Goal: Navigation & Orientation: Find specific page/section

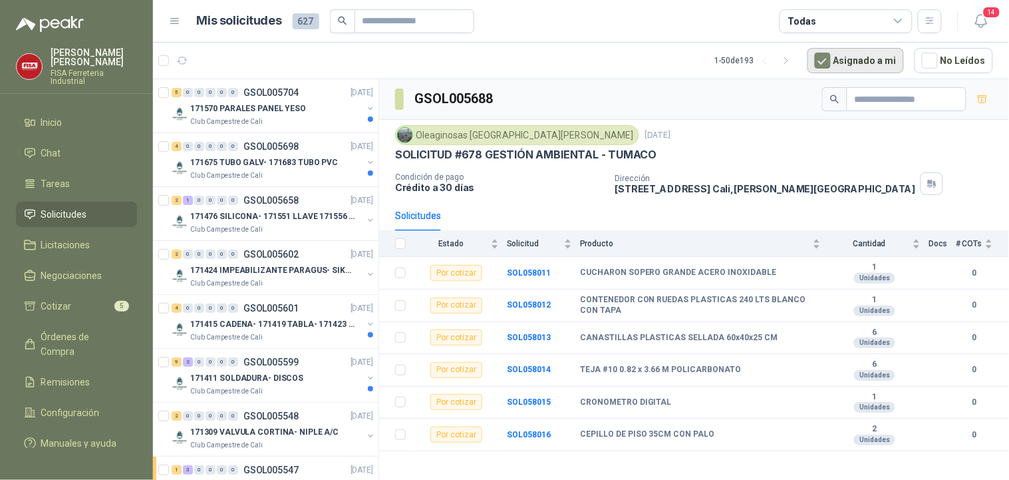
click at [849, 56] on button "Asignado a mi" at bounding box center [855, 60] width 96 height 25
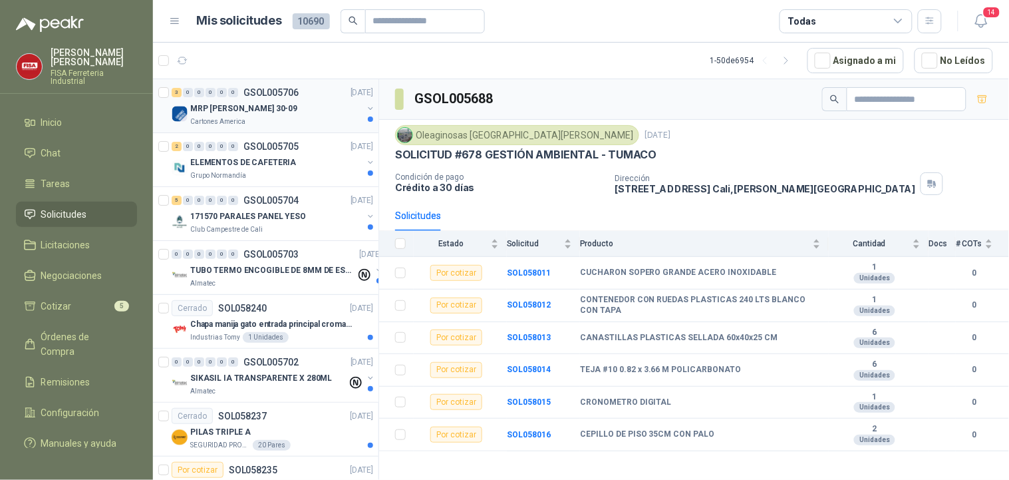
click at [263, 104] on div "MRP MOLINO 30-09" at bounding box center [276, 108] width 172 height 16
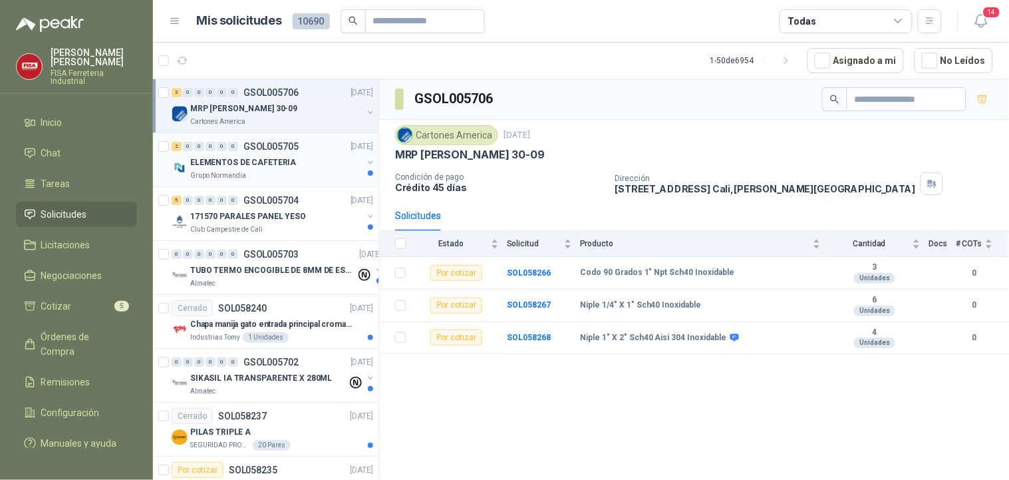
click at [275, 164] on p "ELEMENTOS DE CAFETERIA" at bounding box center [243, 162] width 106 height 13
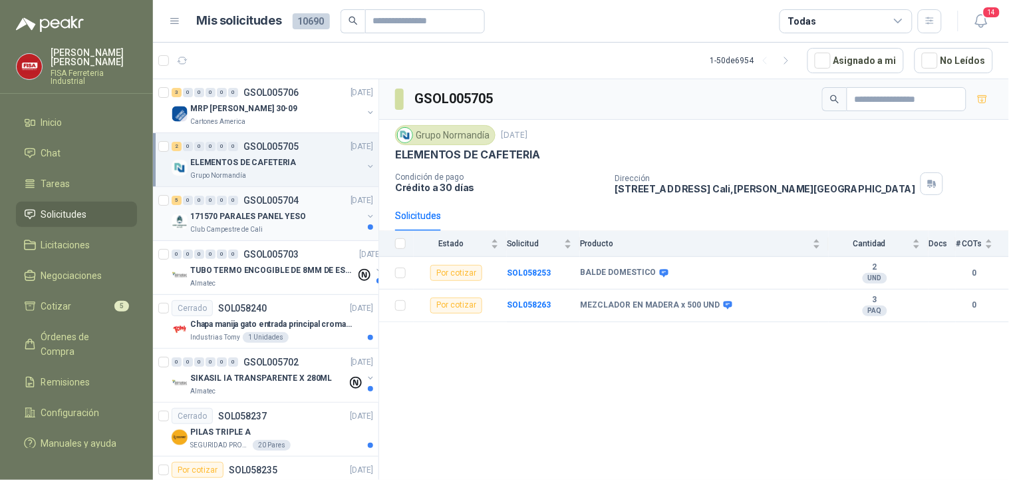
click at [301, 220] on div "171570 PARALES PANEL YESO" at bounding box center [276, 216] width 172 height 16
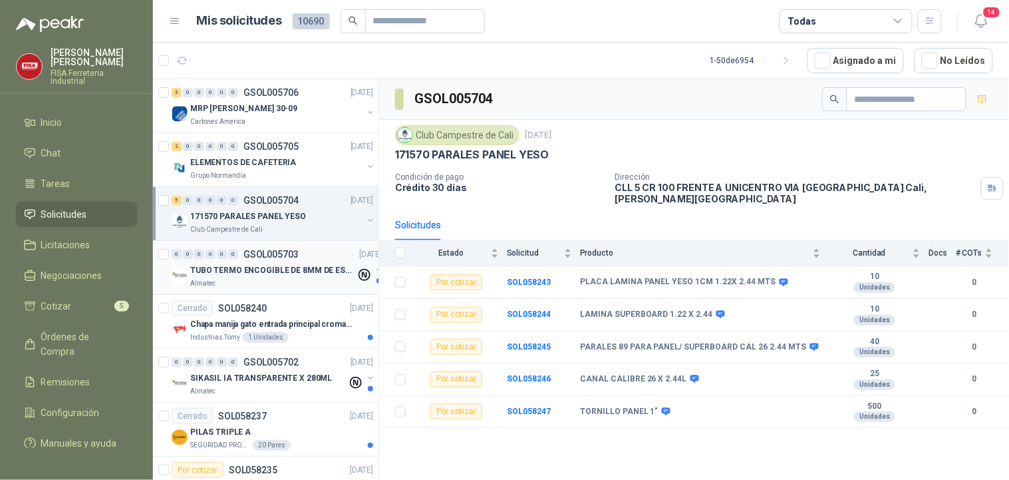
click at [235, 278] on div "Almatec" at bounding box center [273, 283] width 166 height 11
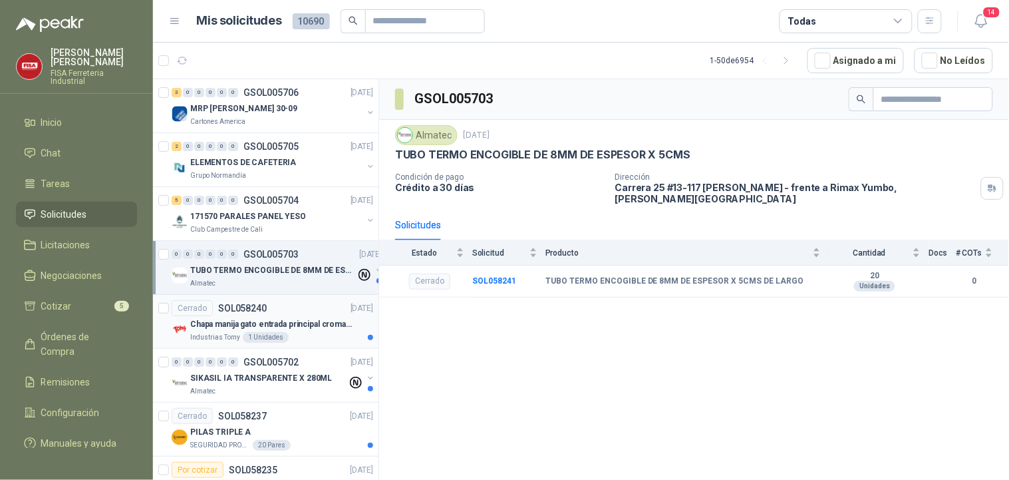
click at [318, 311] on div "Cerrado SOL058240 30/09/25" at bounding box center [273, 308] width 202 height 16
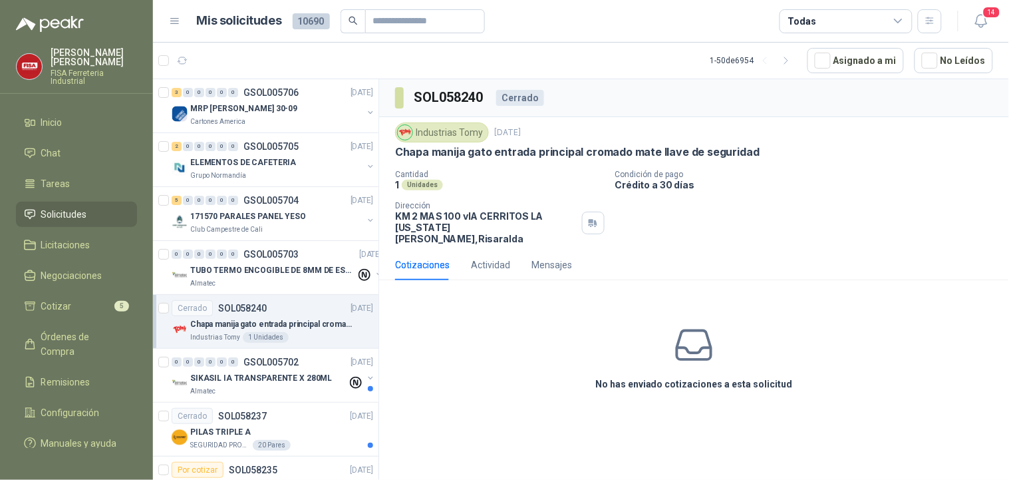
scroll to position [29, 0]
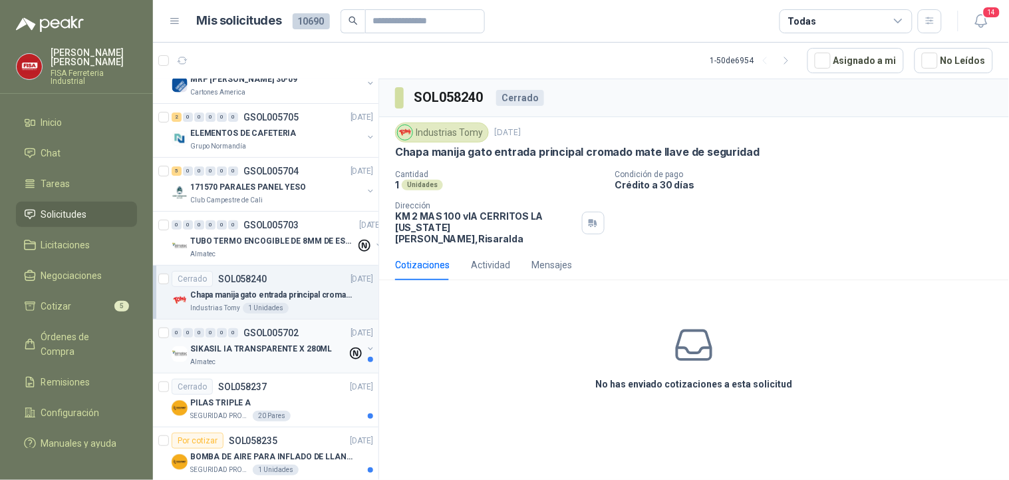
click at [323, 337] on div "0 0 0 0 0 0 GSOL005702 30/09/25" at bounding box center [274, 333] width 204 height 16
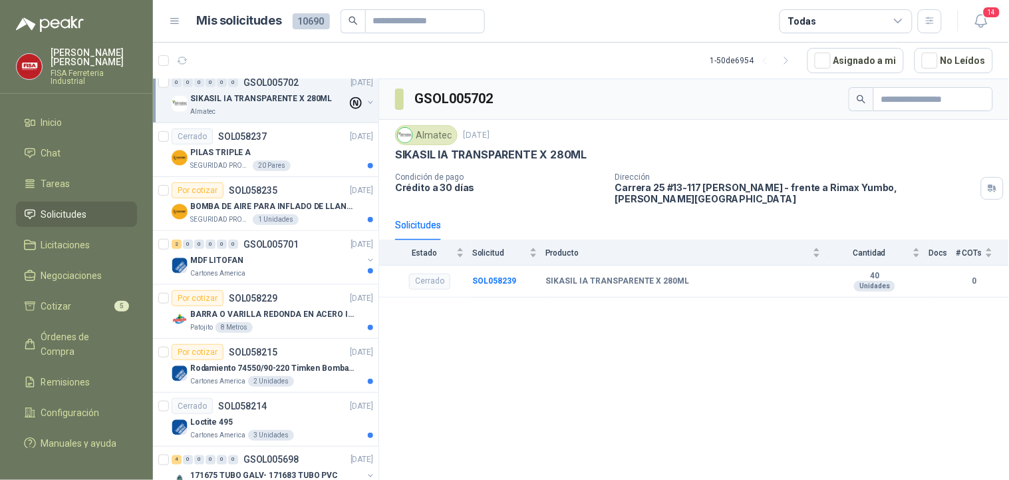
scroll to position [295, 0]
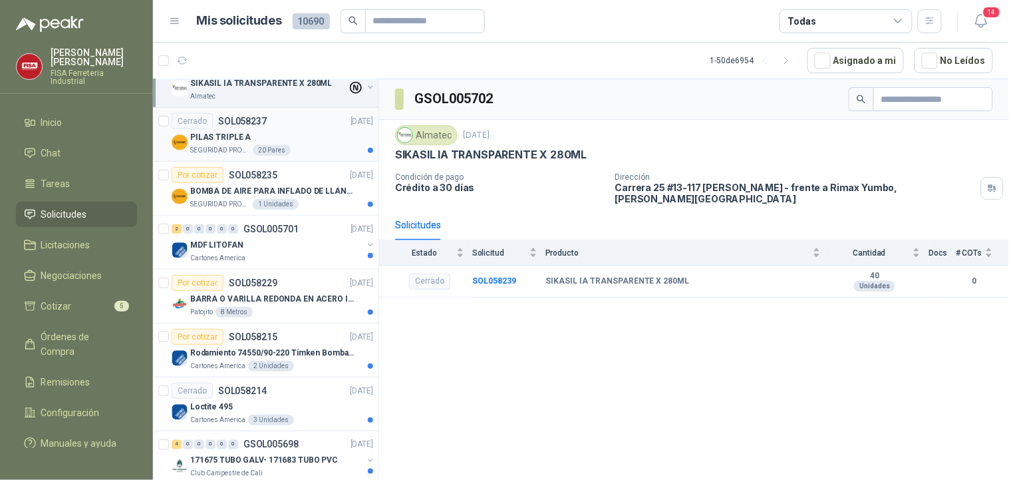
click at [261, 142] on div "PILAS TRIPLE A" at bounding box center [281, 137] width 183 height 16
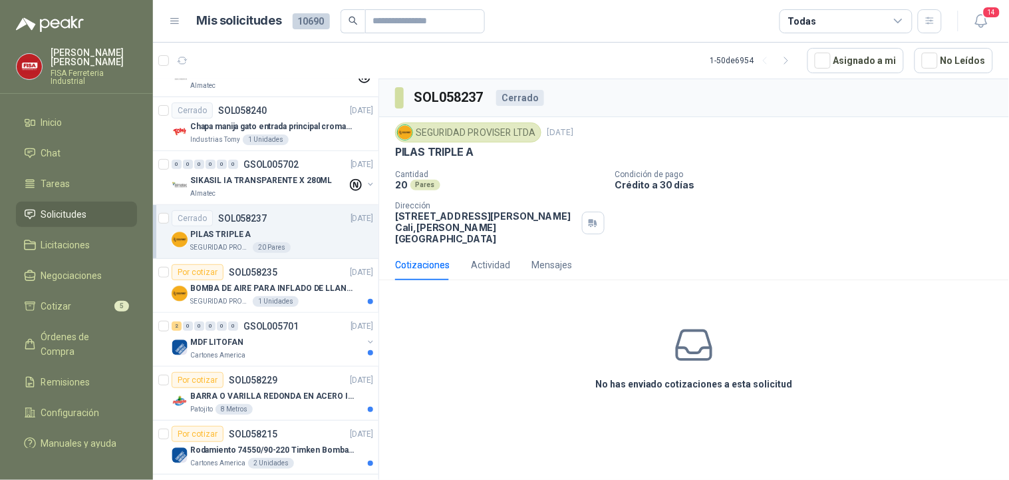
scroll to position [233, 0]
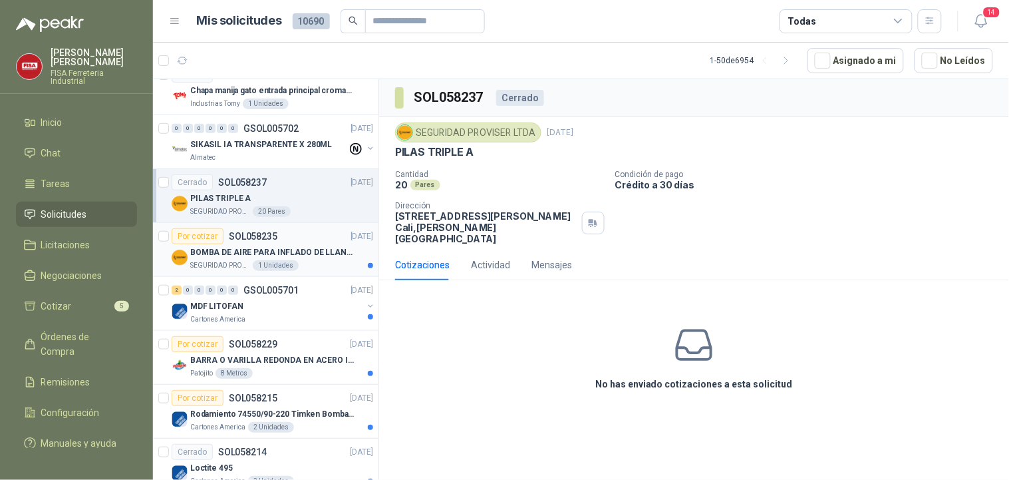
click at [257, 245] on div "BOMBA DE AIRE PARA INFLADO DE LLANTAS DE BICICLETA" at bounding box center [281, 252] width 183 height 16
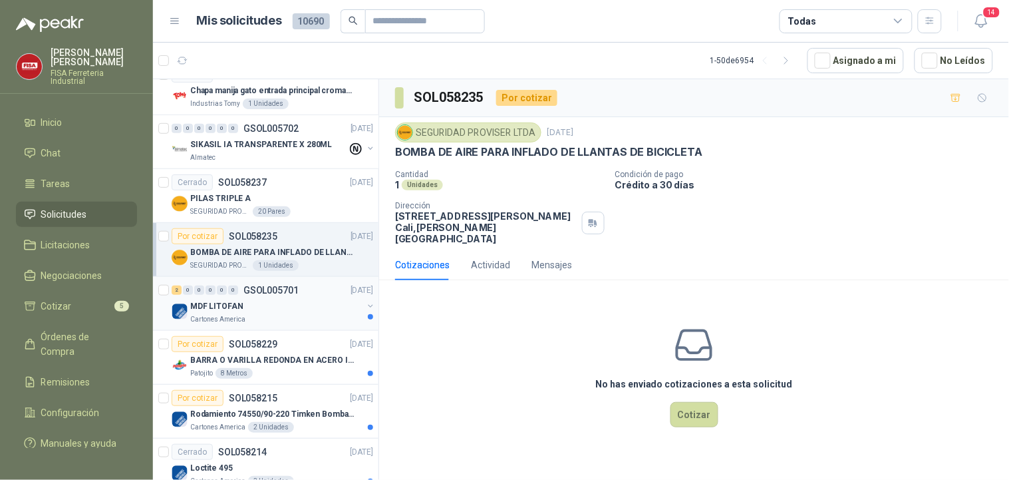
click at [242, 297] on div "2 0 0 0 0 0 GSOL005701 30/09/25" at bounding box center [274, 290] width 204 height 16
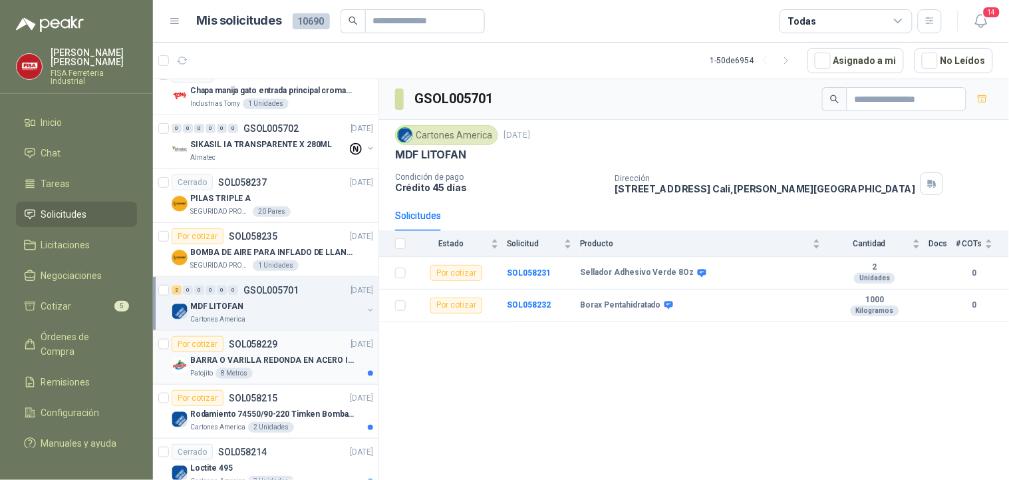
click at [274, 347] on p "SOL058229" at bounding box center [253, 343] width 49 height 9
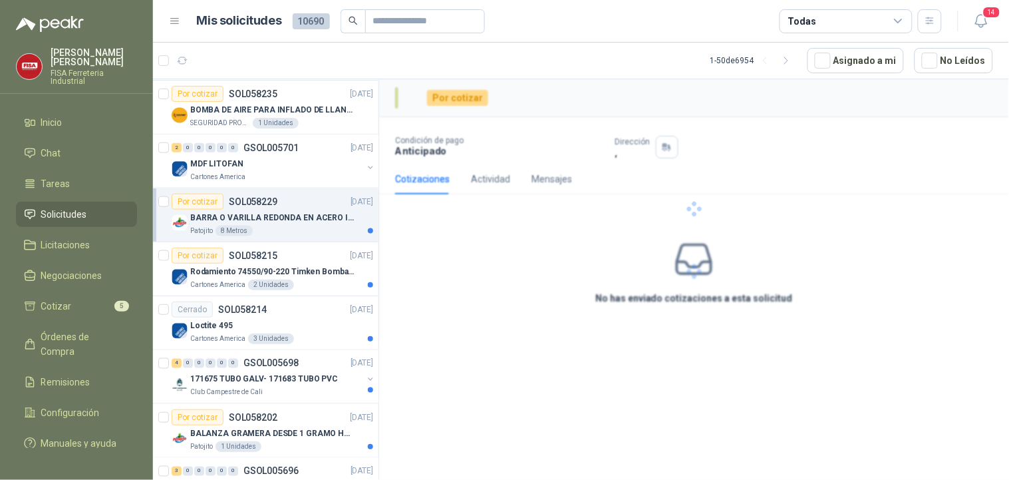
scroll to position [396, 0]
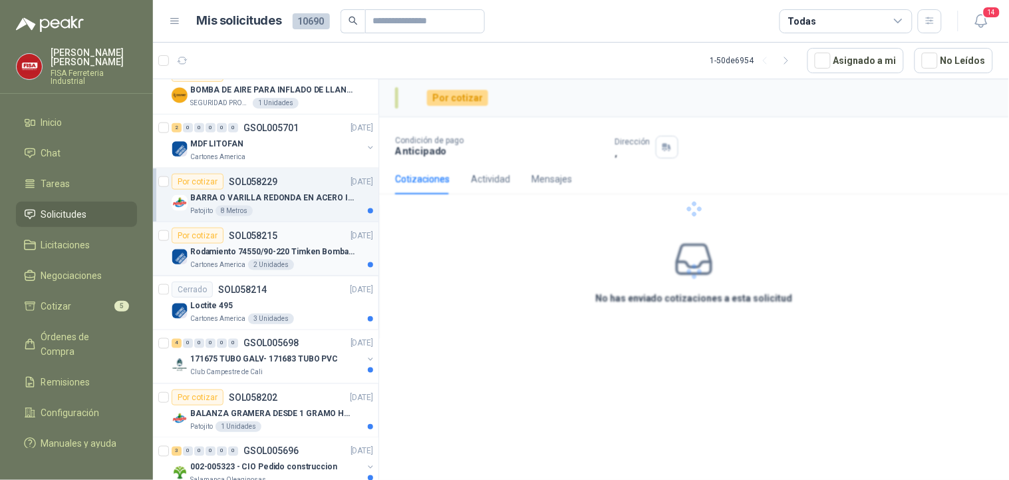
click at [301, 227] on article "Por cotizar SOL058215 30/09/25 Rodamiento 74550/90-220 Timken BombaVG40 Cartone…" at bounding box center [265, 249] width 225 height 54
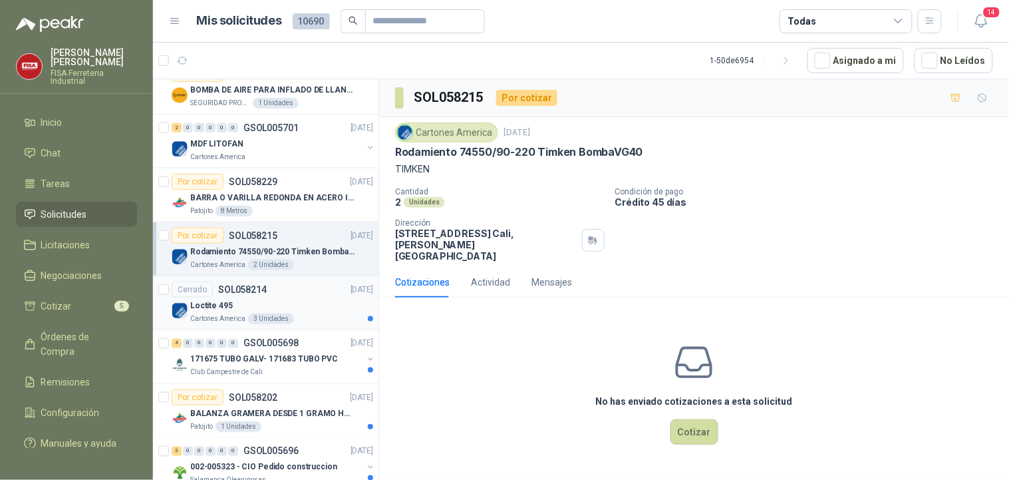
click at [274, 304] on div "Loctite 495" at bounding box center [281, 305] width 183 height 16
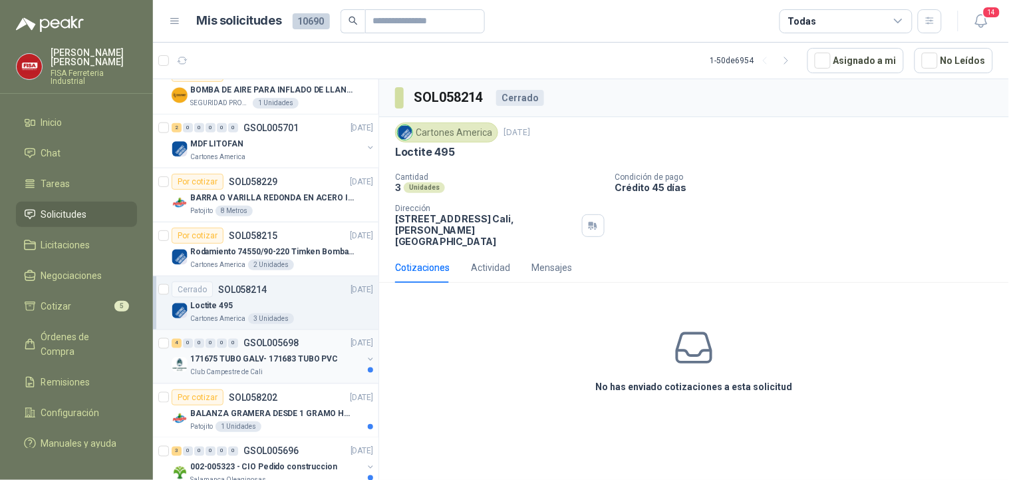
click at [289, 358] on p "171675 TUBO GALV- 171683 TUBO PVC" at bounding box center [264, 359] width 148 height 13
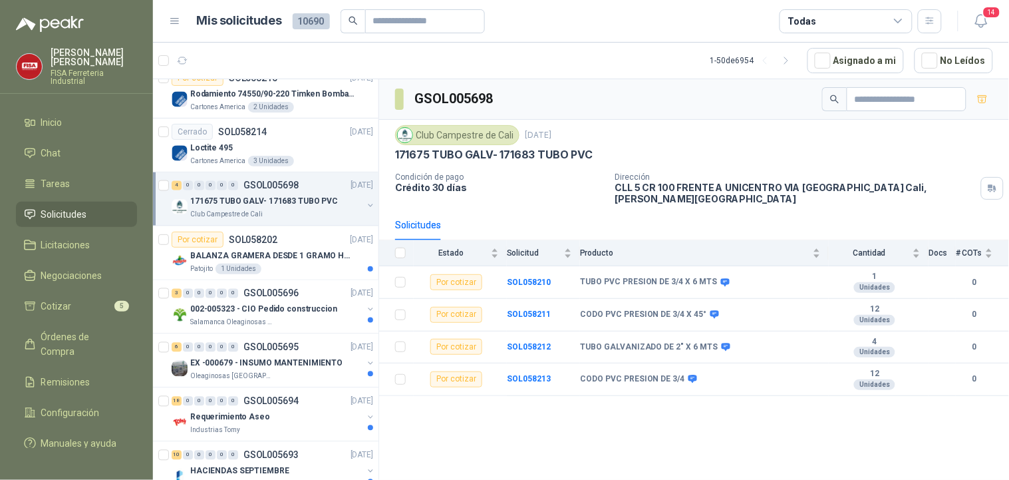
scroll to position [563, 0]
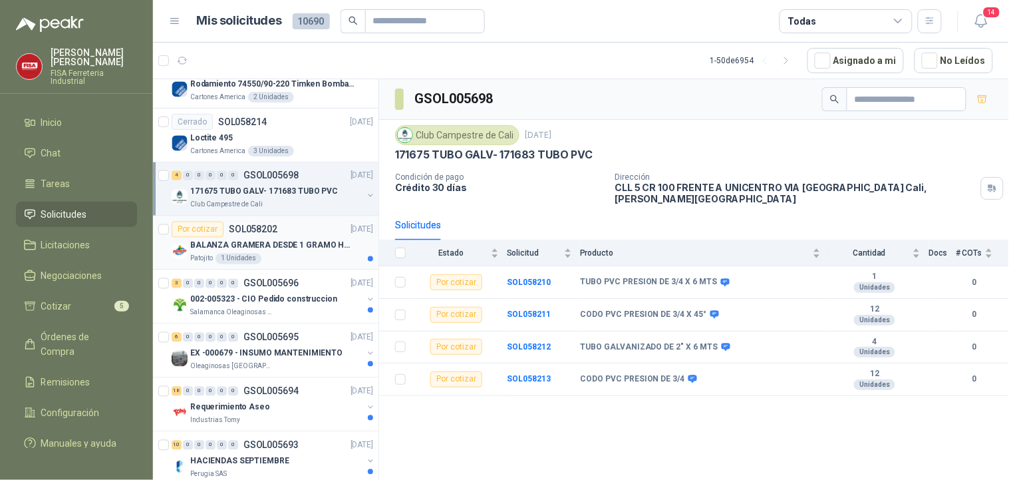
click at [297, 243] on p "BALANZA GRAMERA DESDE 1 GRAMO HASTA 5 GRAMOS" at bounding box center [273, 245] width 166 height 13
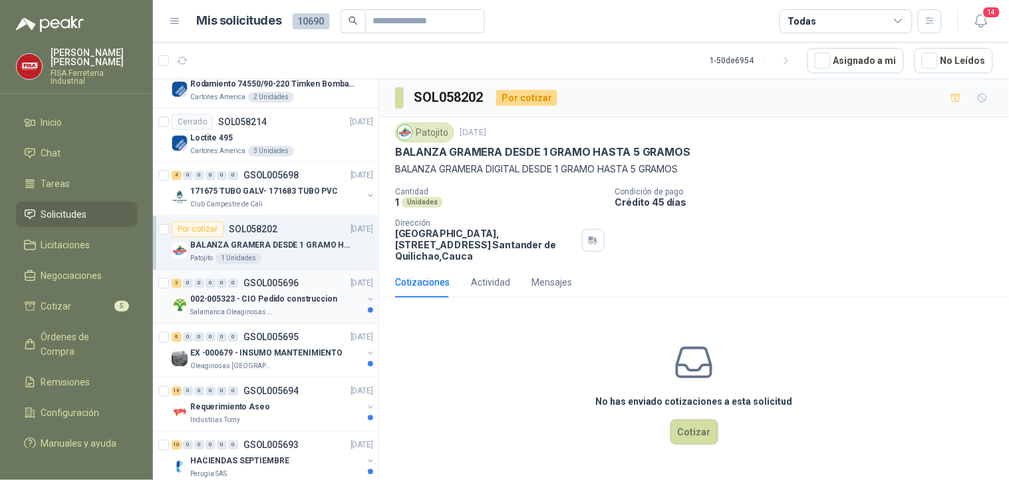
click at [263, 311] on p "Salamanca Oleaginosas SAS" at bounding box center [232, 312] width 84 height 11
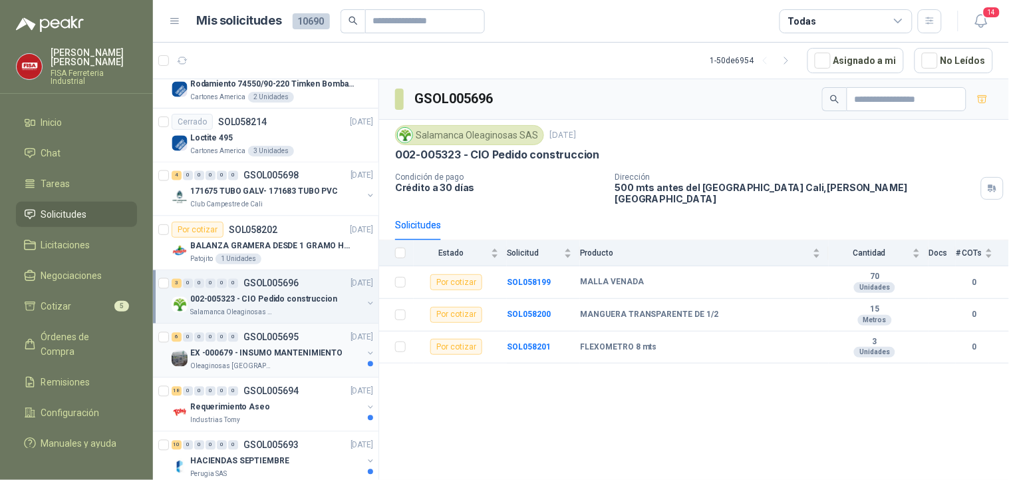
click at [256, 351] on p "EX -000679 - INSUMO MANTENIMIENTO" at bounding box center [266, 353] width 152 height 13
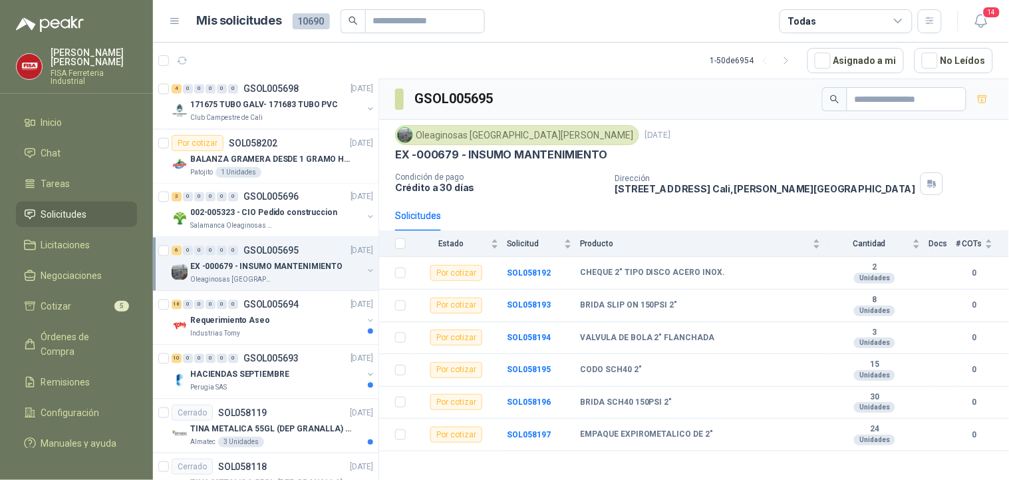
scroll to position [659, 0]
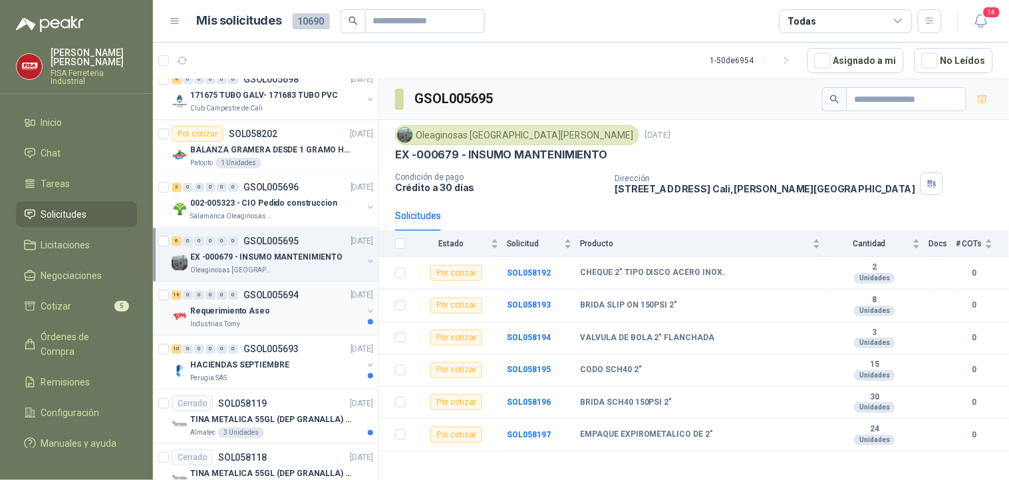
click at [271, 299] on p "GSOL005694" at bounding box center [270, 295] width 55 height 9
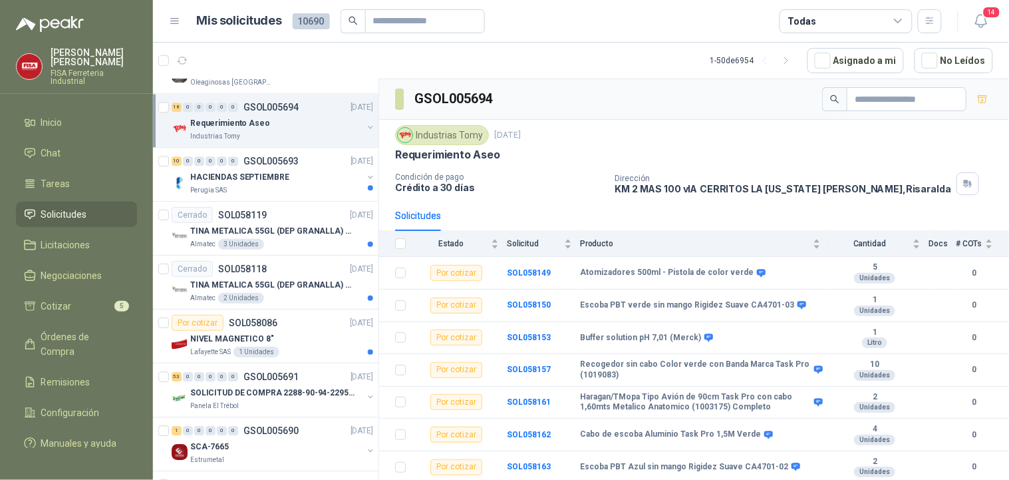
scroll to position [873, 0]
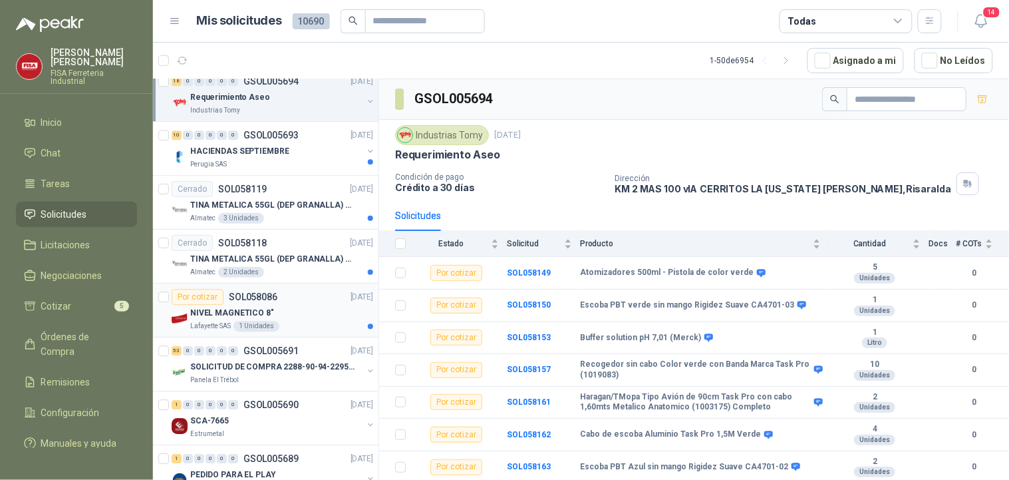
click at [297, 314] on div "NIVEL MAGNETICO 8"" at bounding box center [281, 313] width 183 height 16
